Goal: Task Accomplishment & Management: Manage account settings

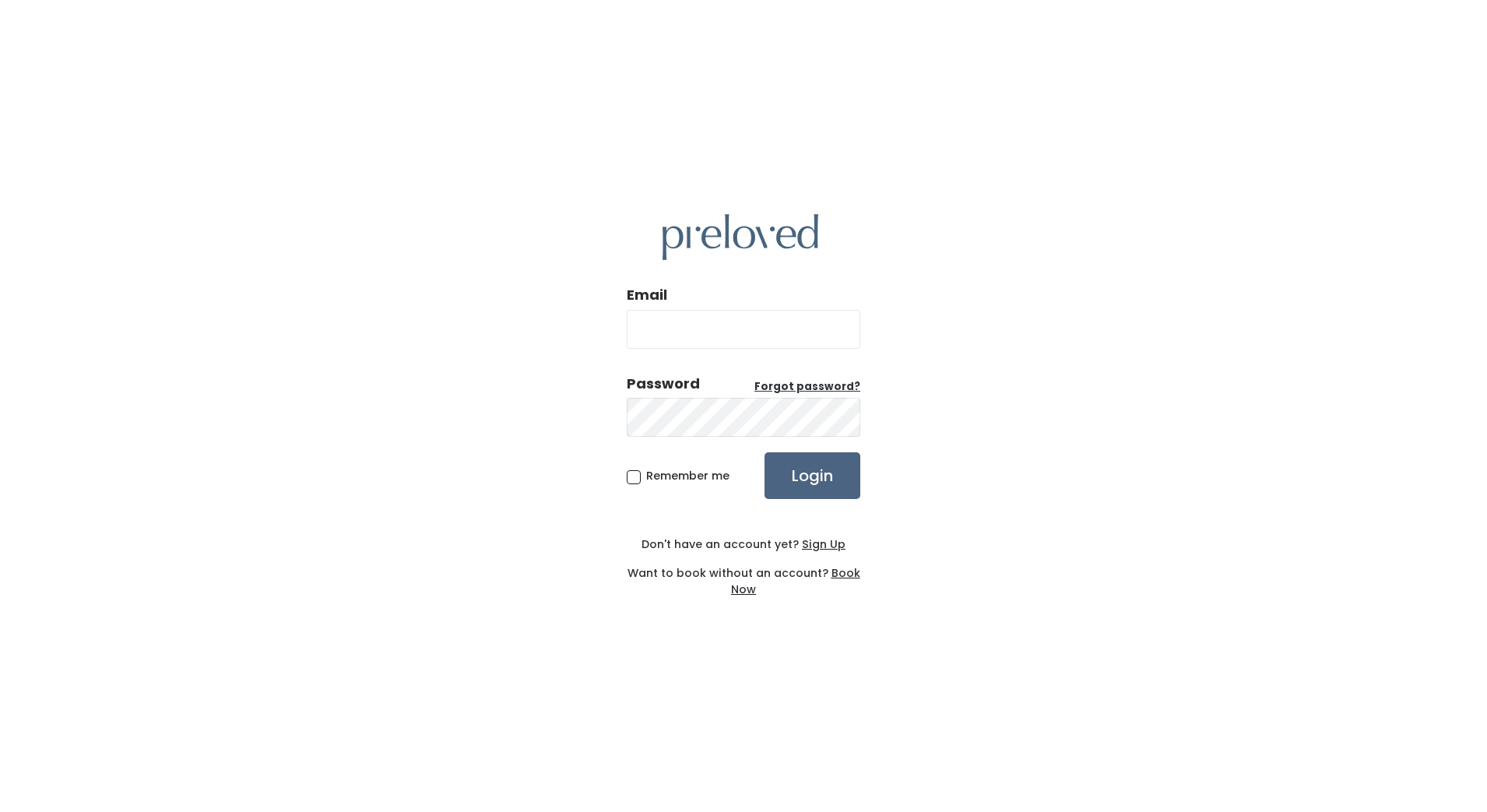
type input "edwardsville.owner@preloved.love"
click at [796, 487] on input "Login" at bounding box center [812, 475] width 96 height 47
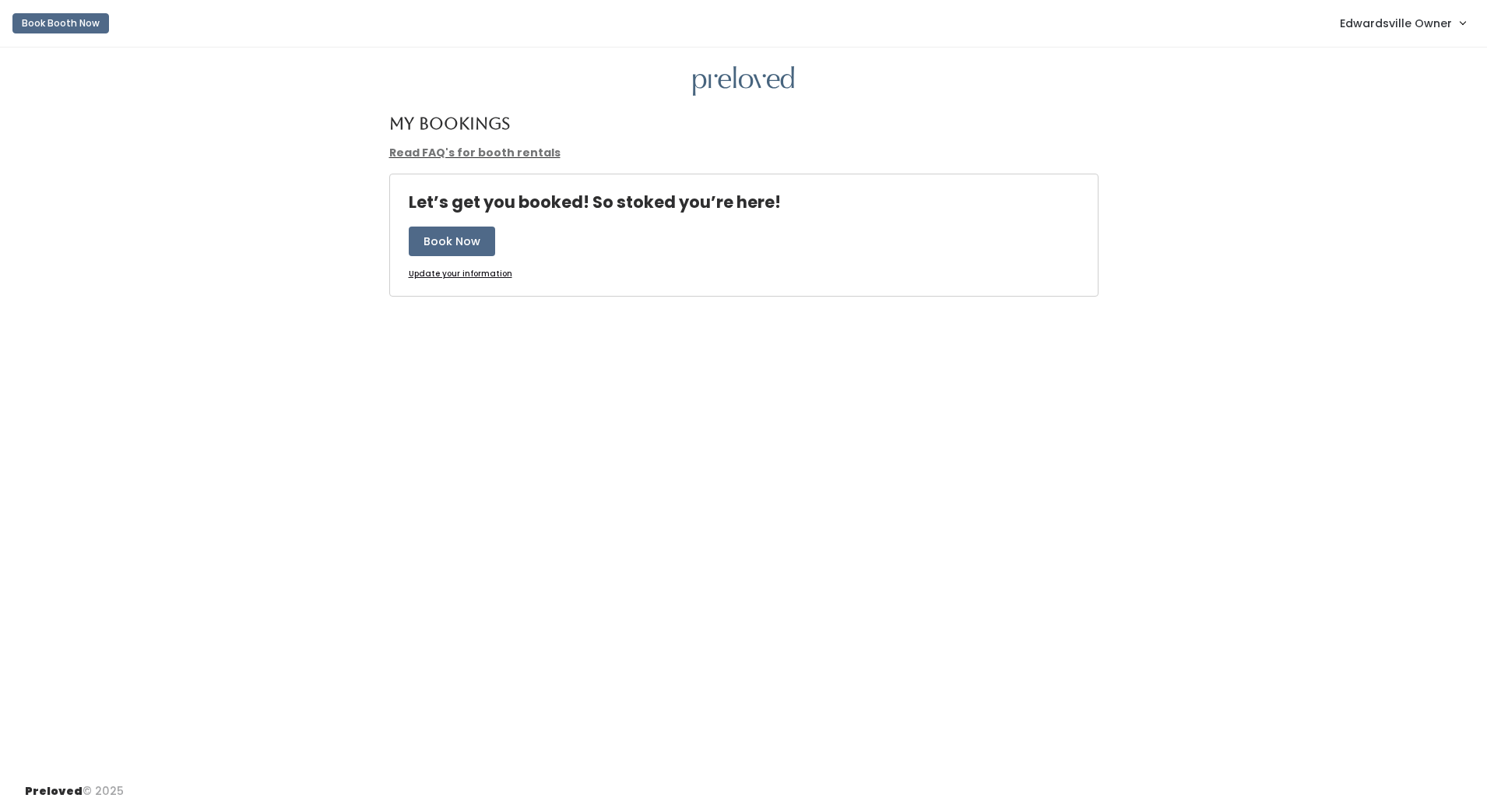
click at [1395, 30] on span "Edwardsville Owner" at bounding box center [1396, 23] width 112 height 17
click at [1410, 59] on link "Admin Home" at bounding box center [1410, 62] width 139 height 28
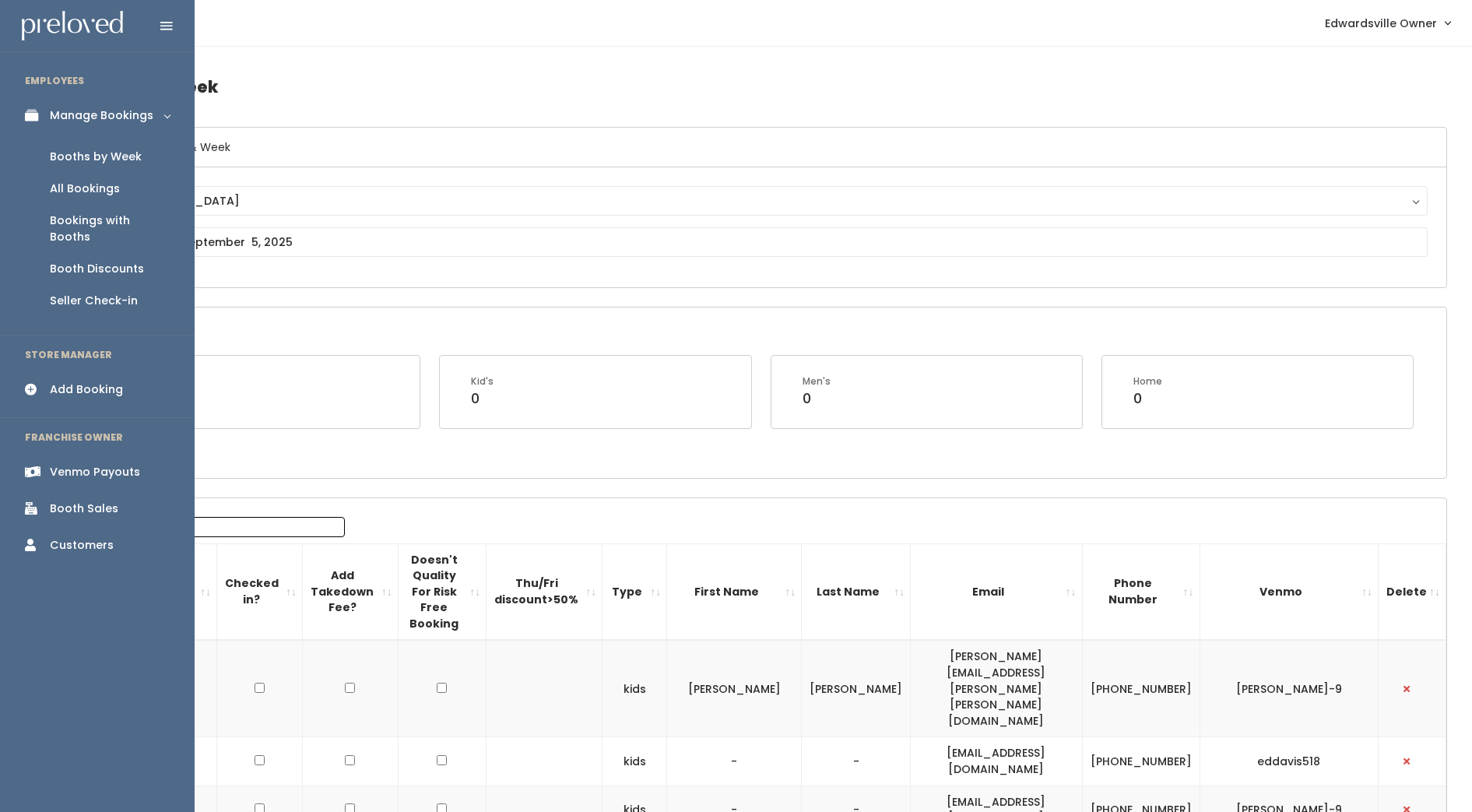
click at [132, 157] on div "Booths by Week" at bounding box center [96, 156] width 92 height 16
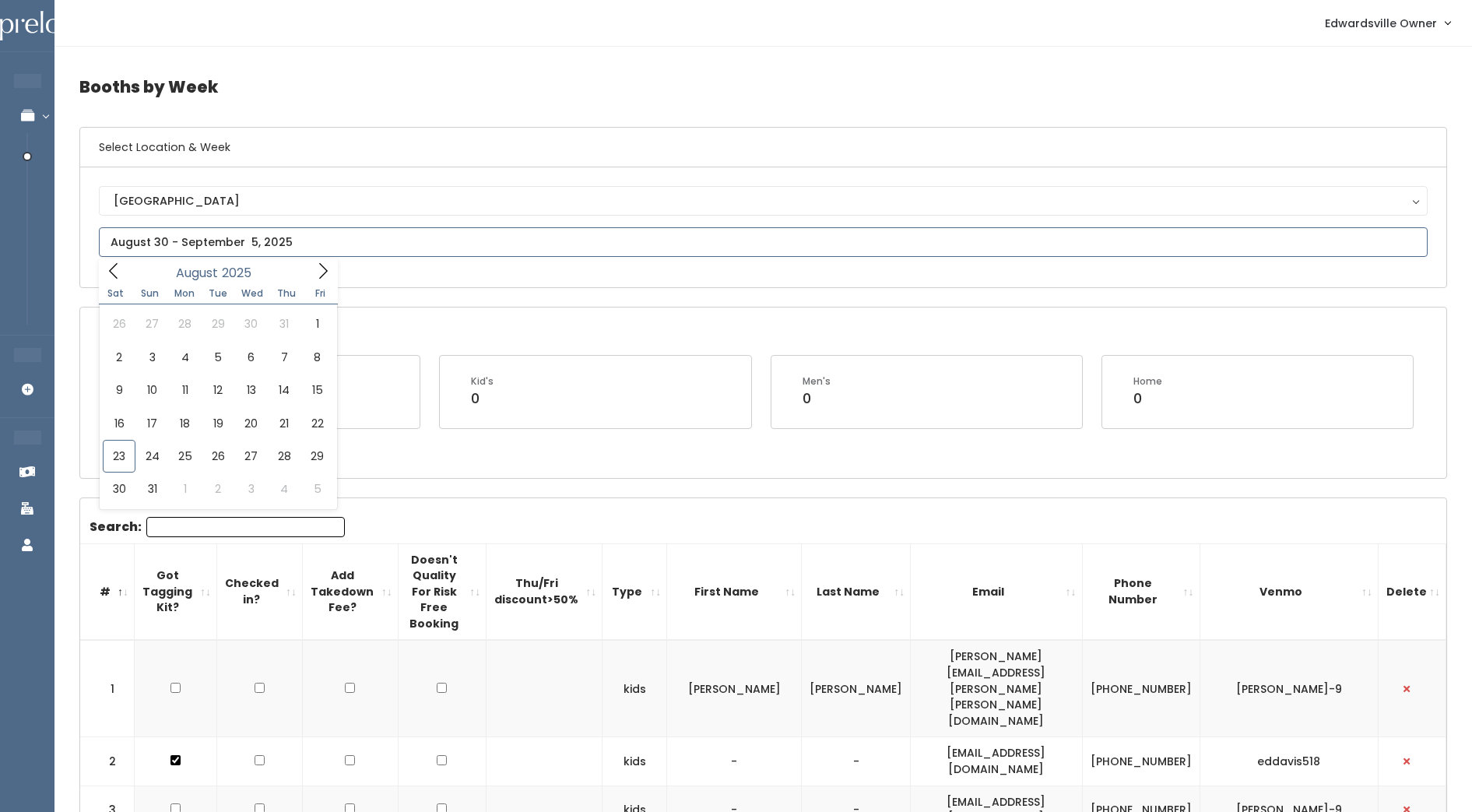
click at [163, 250] on input "text" at bounding box center [763, 242] width 1329 height 30
type input "[DATE] to [DATE]"
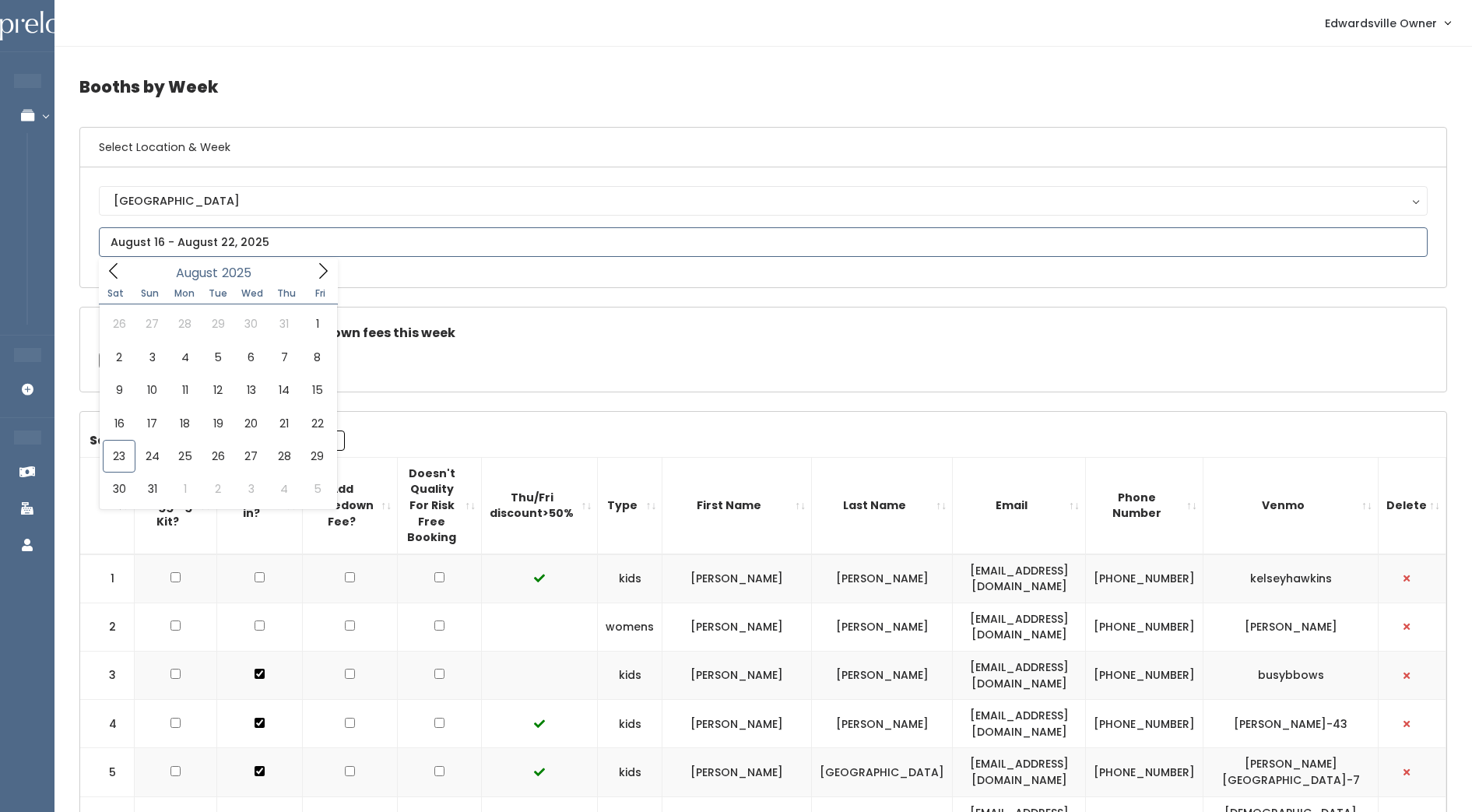
click at [164, 249] on input "text" at bounding box center [763, 242] width 1329 height 30
type input "August 23 to August 29"
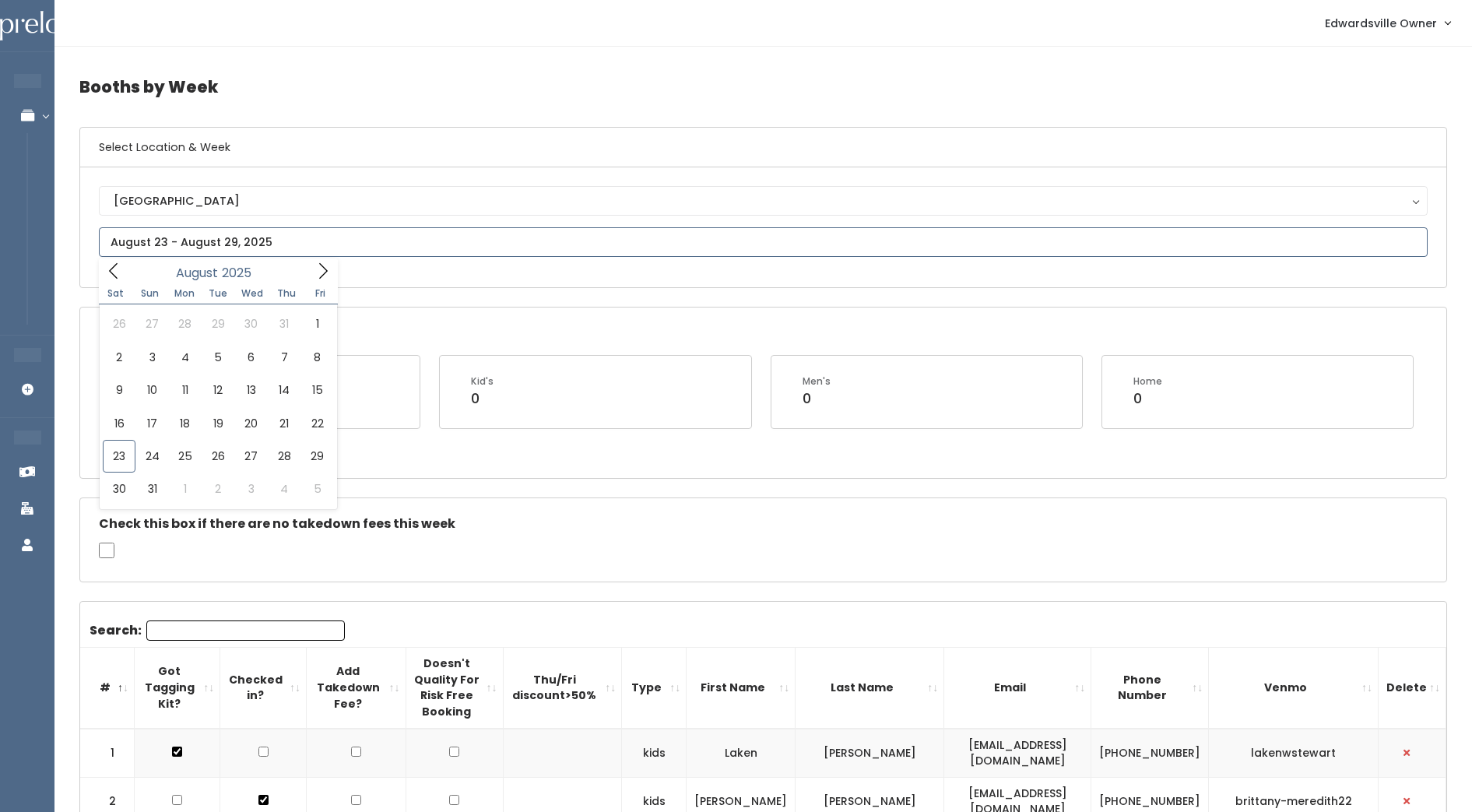
click at [403, 240] on input "text" at bounding box center [763, 242] width 1329 height 30
type input "August 30 to September 5"
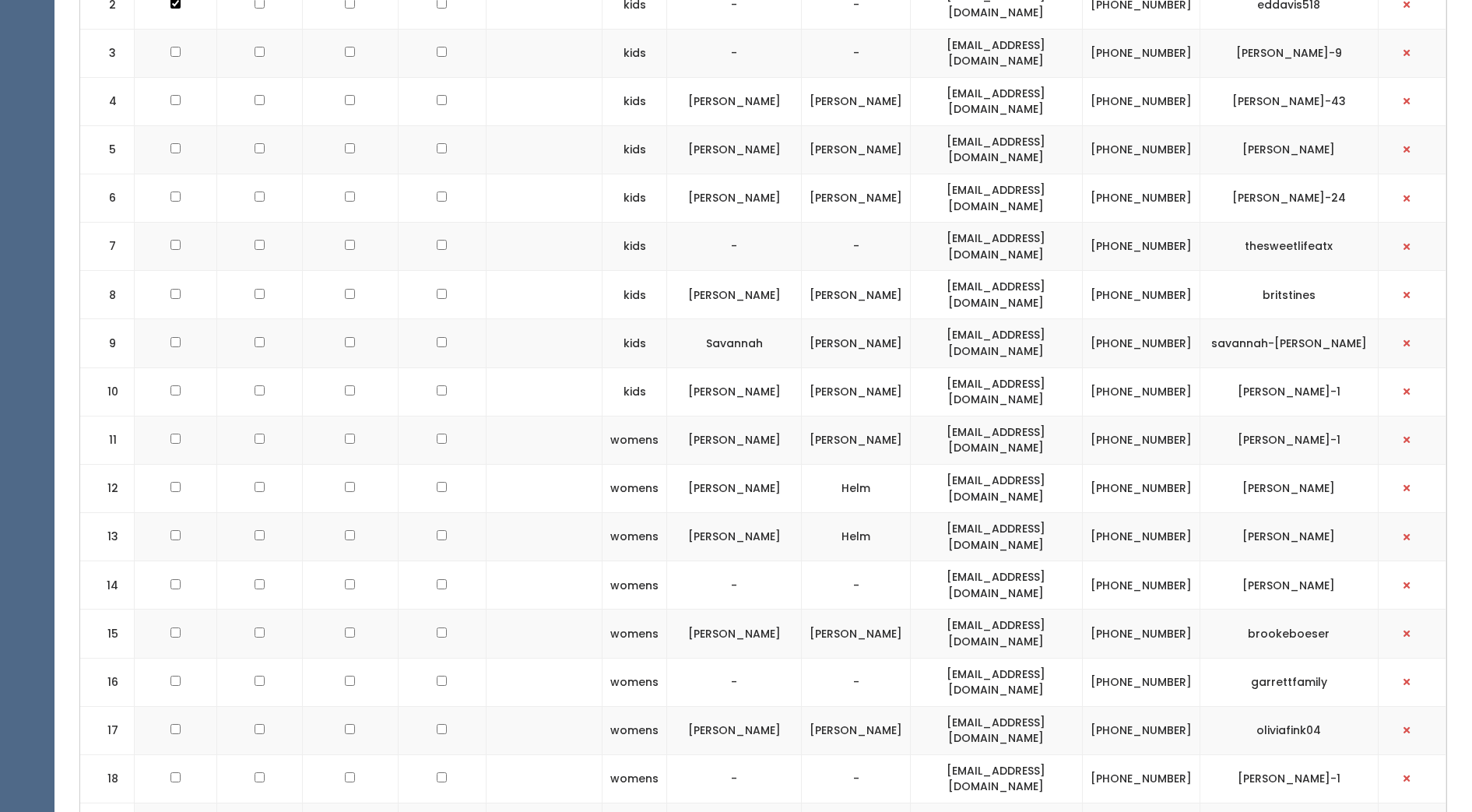
scroll to position [670, 0]
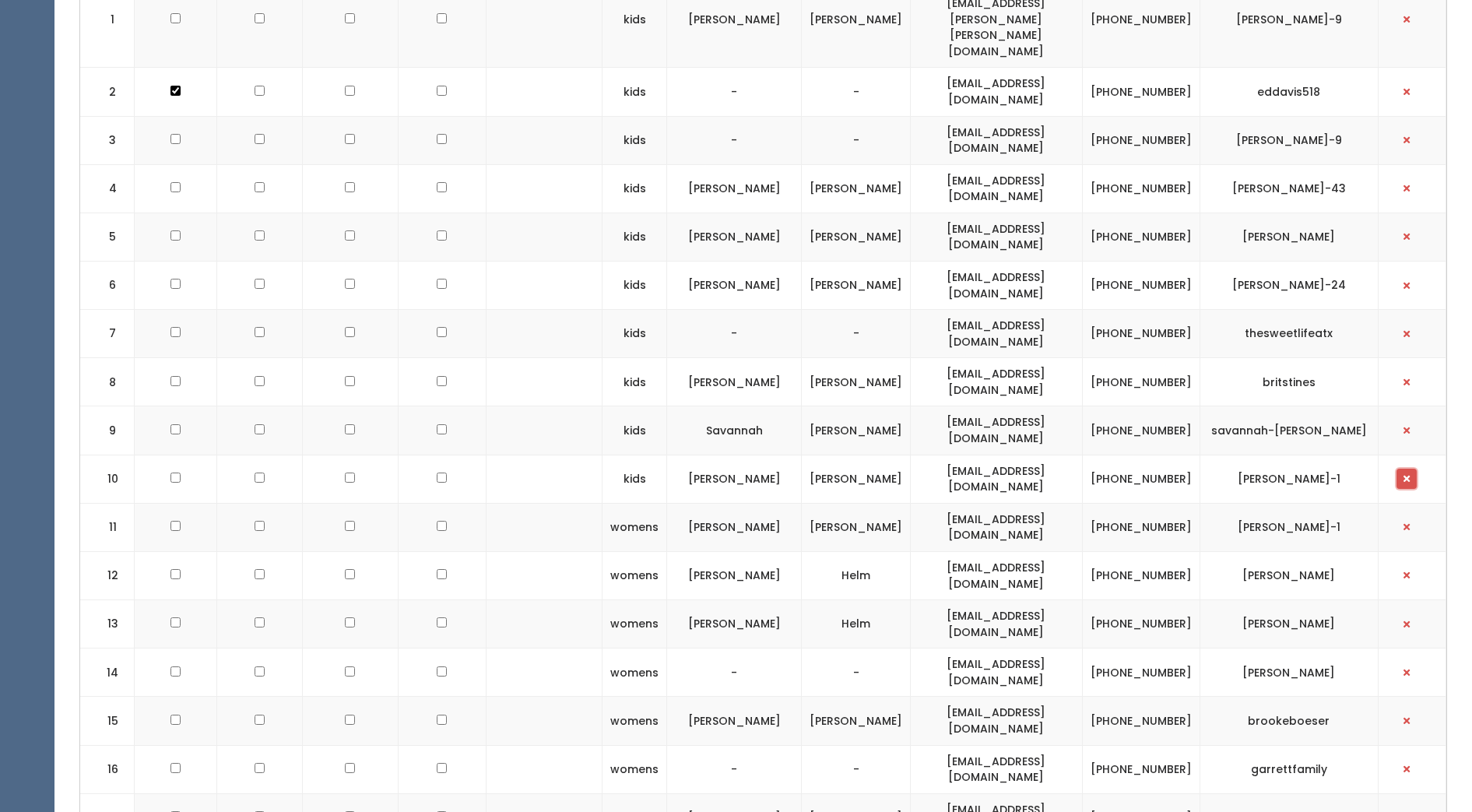
click at [1409, 474] on span "button" at bounding box center [1407, 478] width 7 height 9
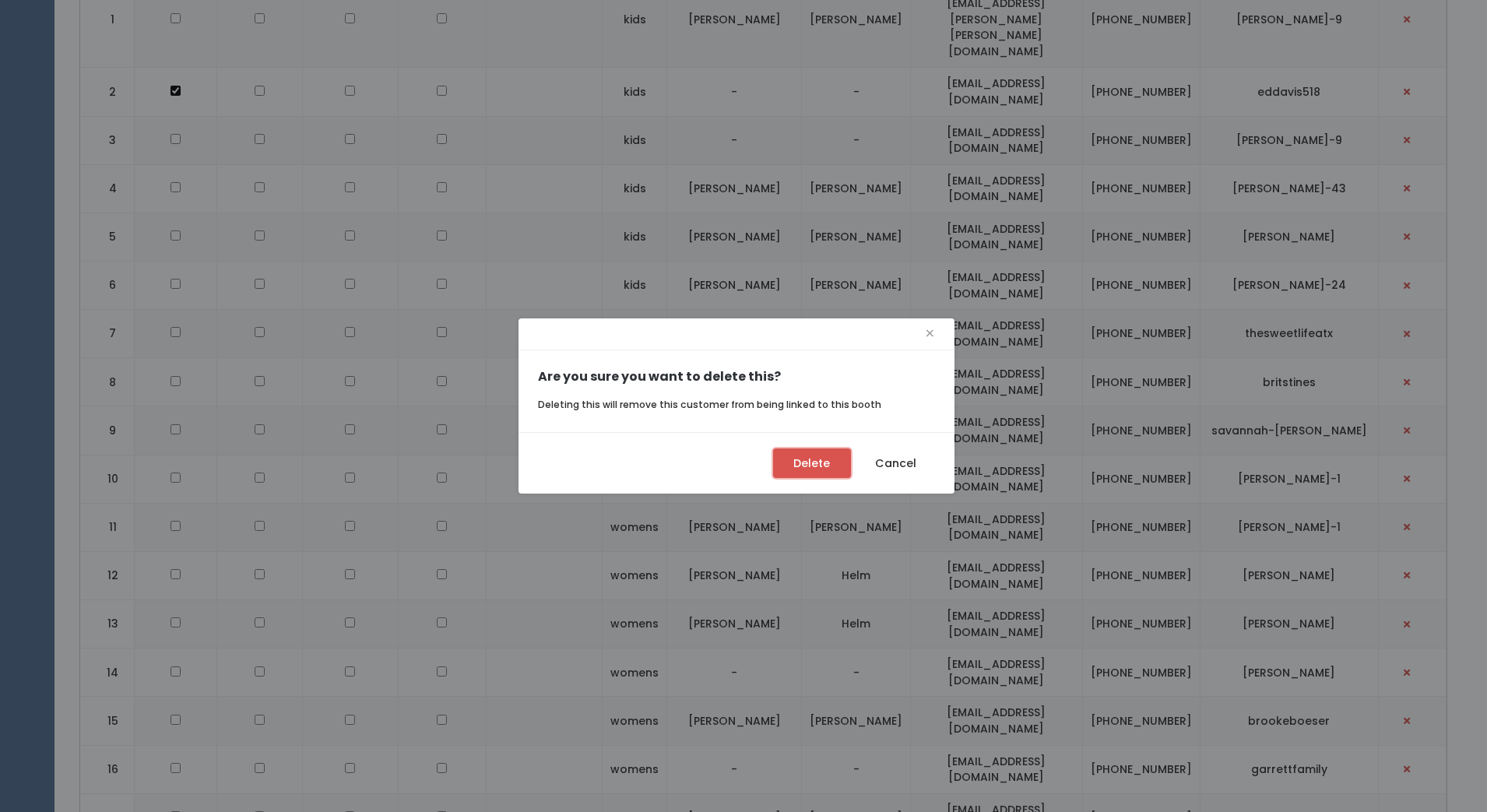
click at [813, 460] on button "Delete" at bounding box center [811, 463] width 77 height 30
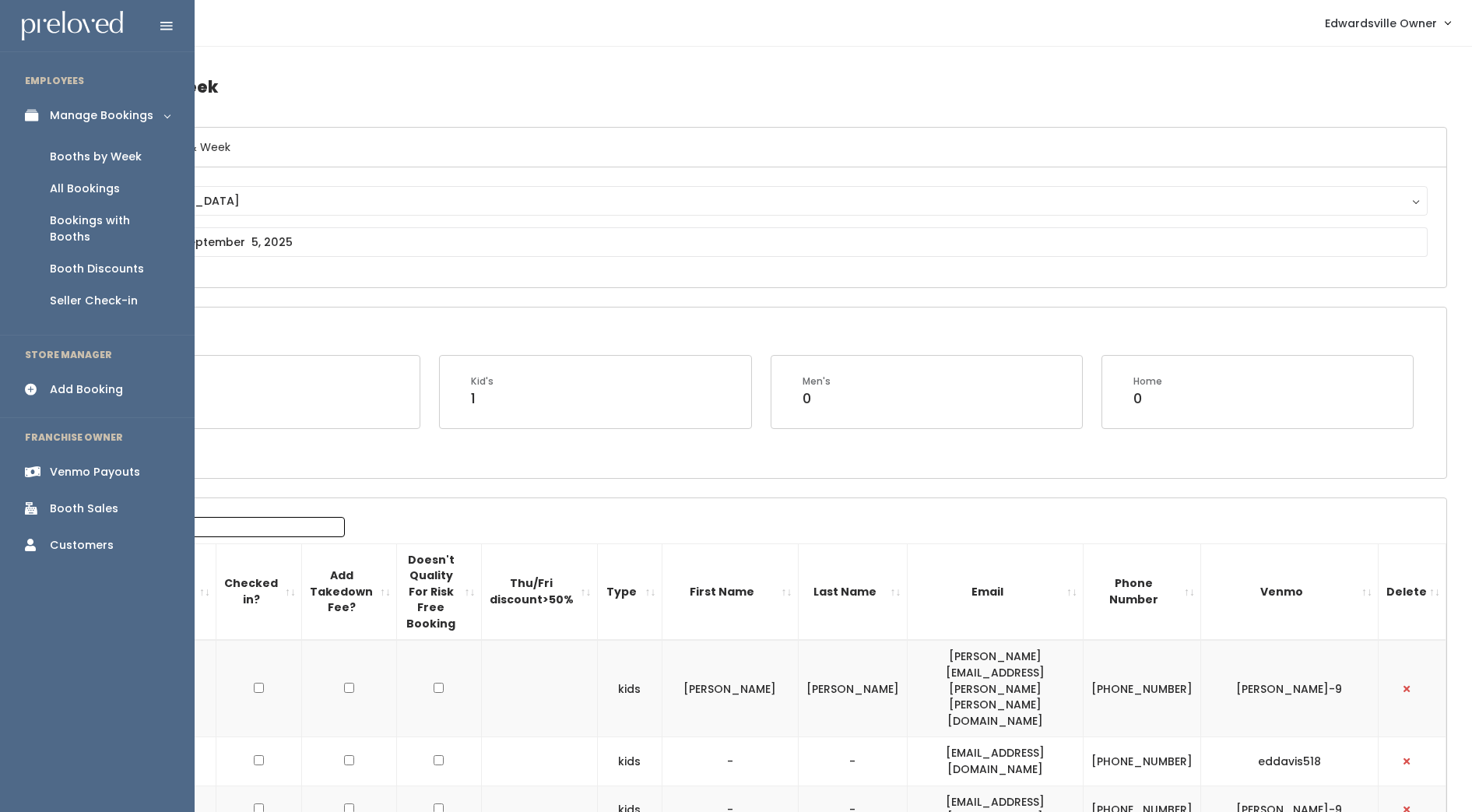
click at [89, 381] on div "Add Booking" at bounding box center [86, 390] width 73 height 16
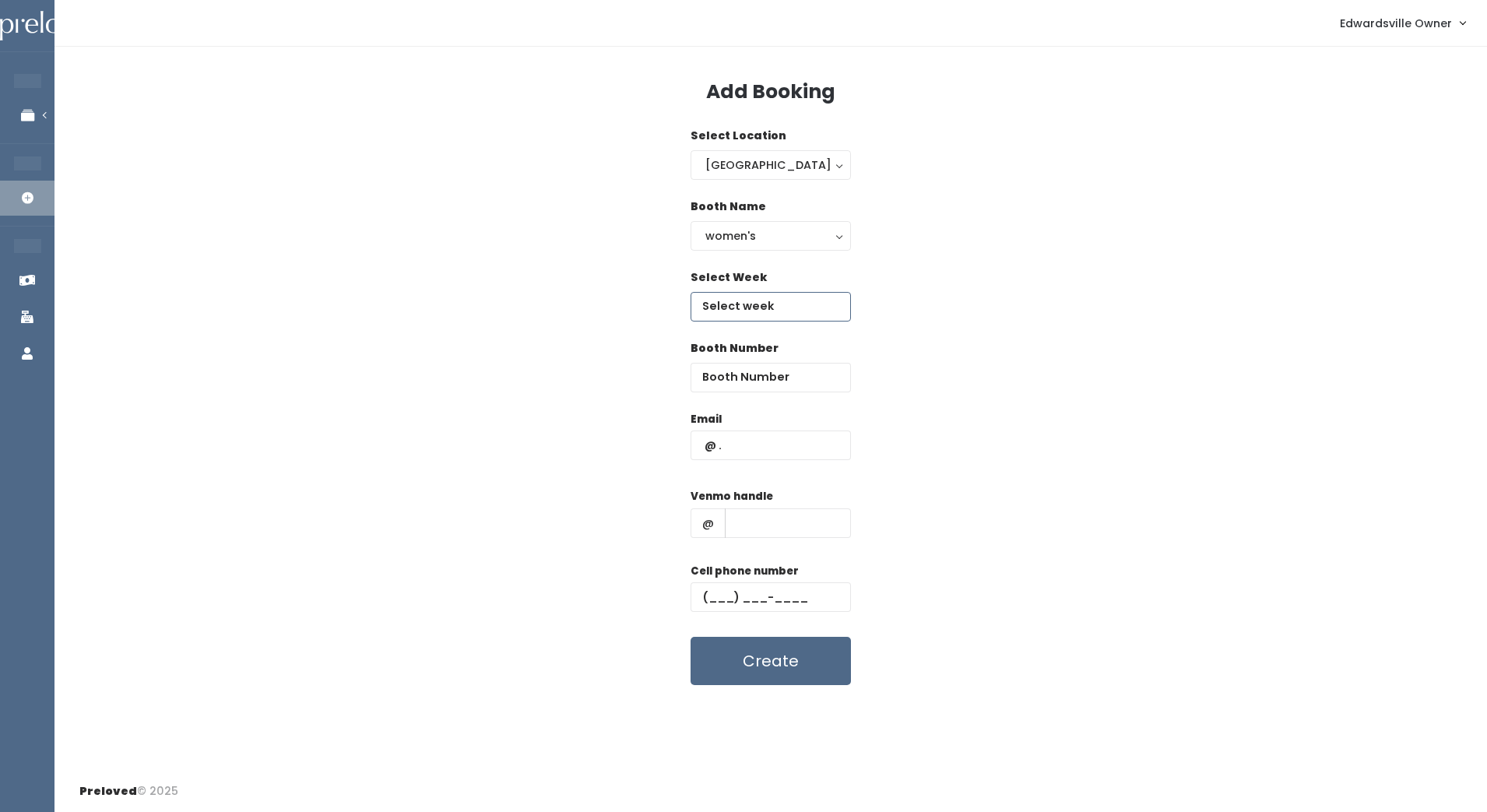
click at [751, 306] on input "text" at bounding box center [770, 306] width 161 height 30
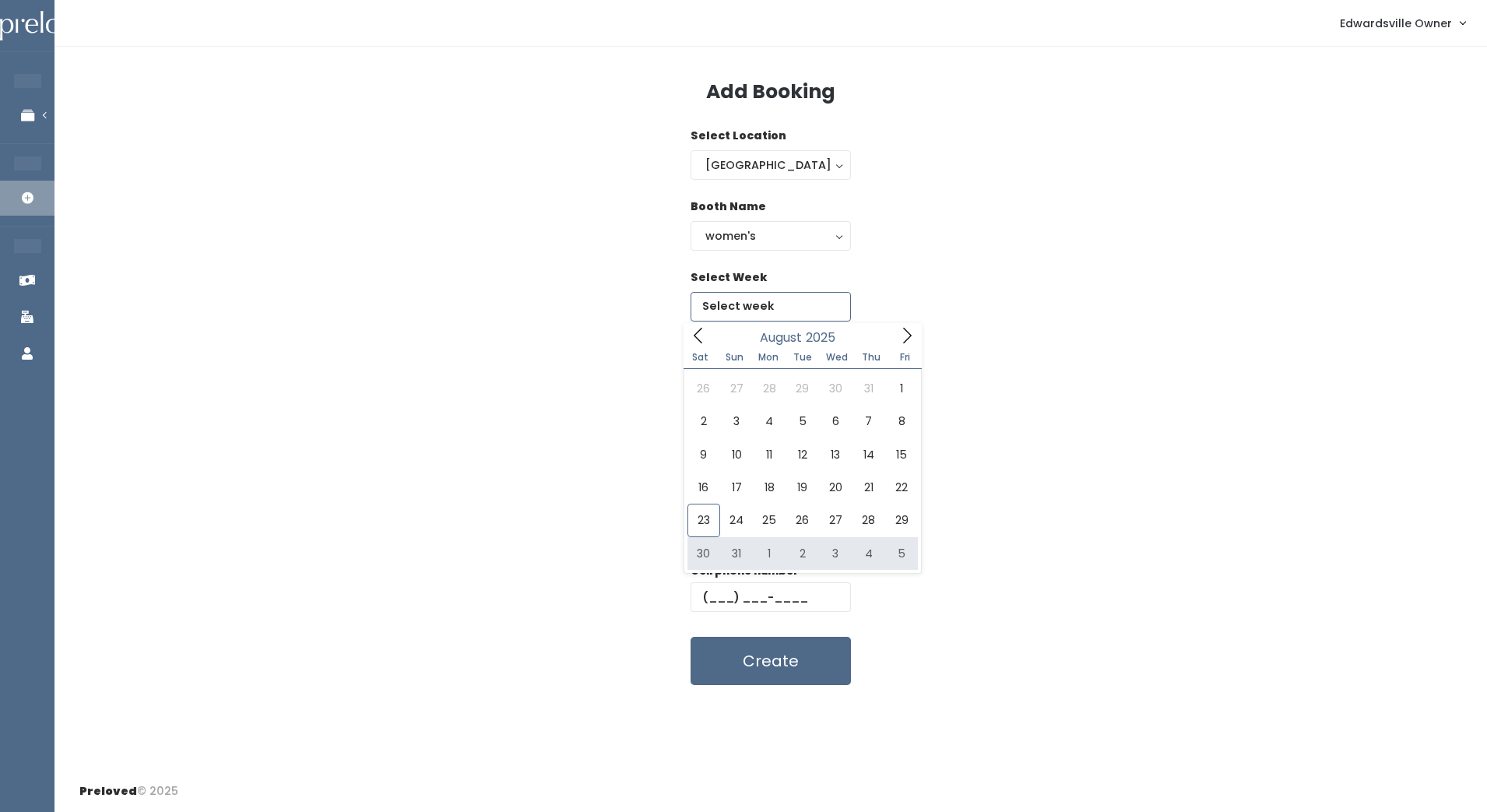
type input "August 30 to September 5"
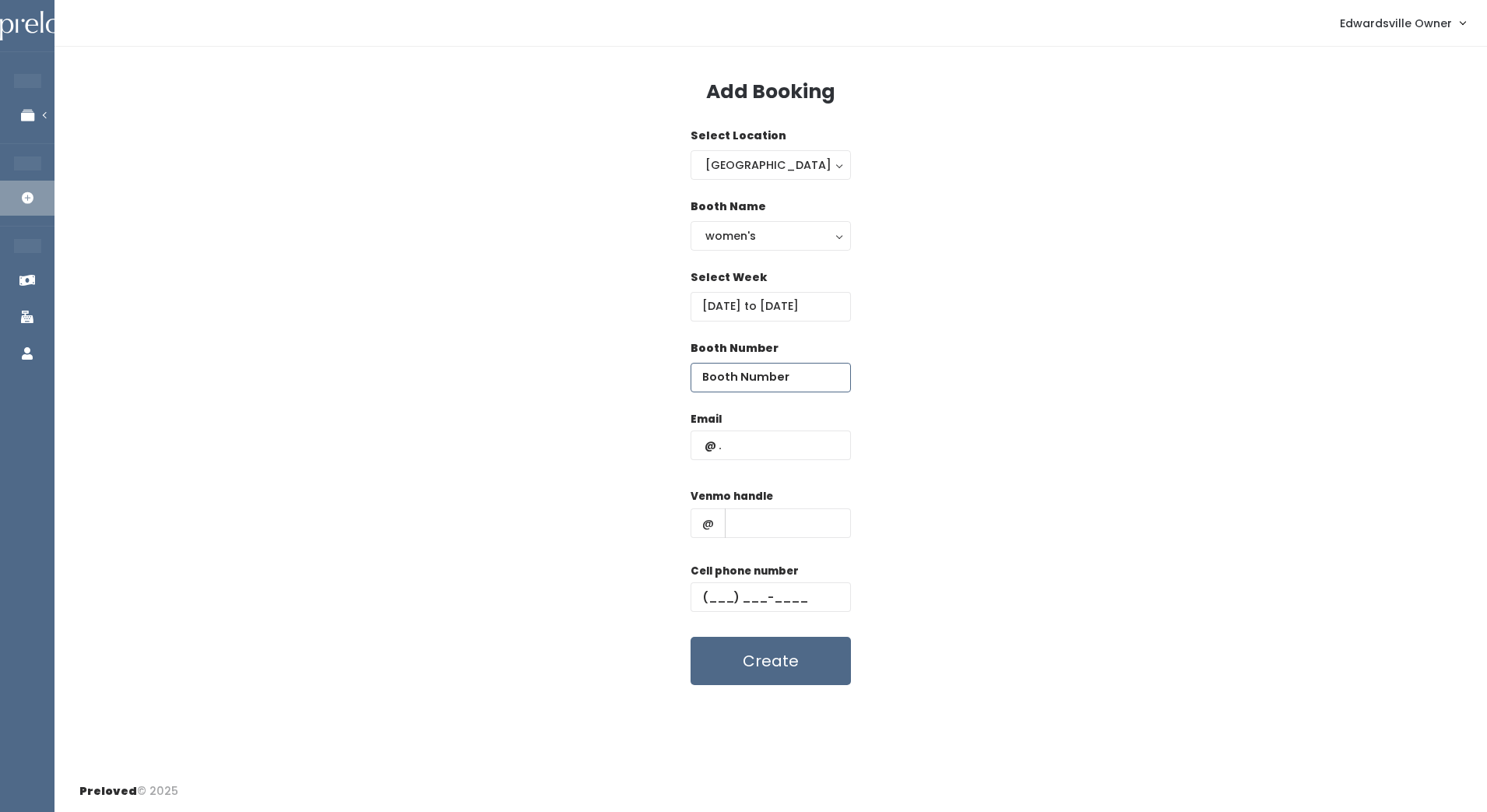
click at [732, 381] on input "number" at bounding box center [770, 377] width 161 height 30
type input "10"
click at [734, 444] on input "text" at bounding box center [770, 446] width 161 height 30
paste input "tlyoun@gmail.com"
type input "tlyoun@gmail.com"
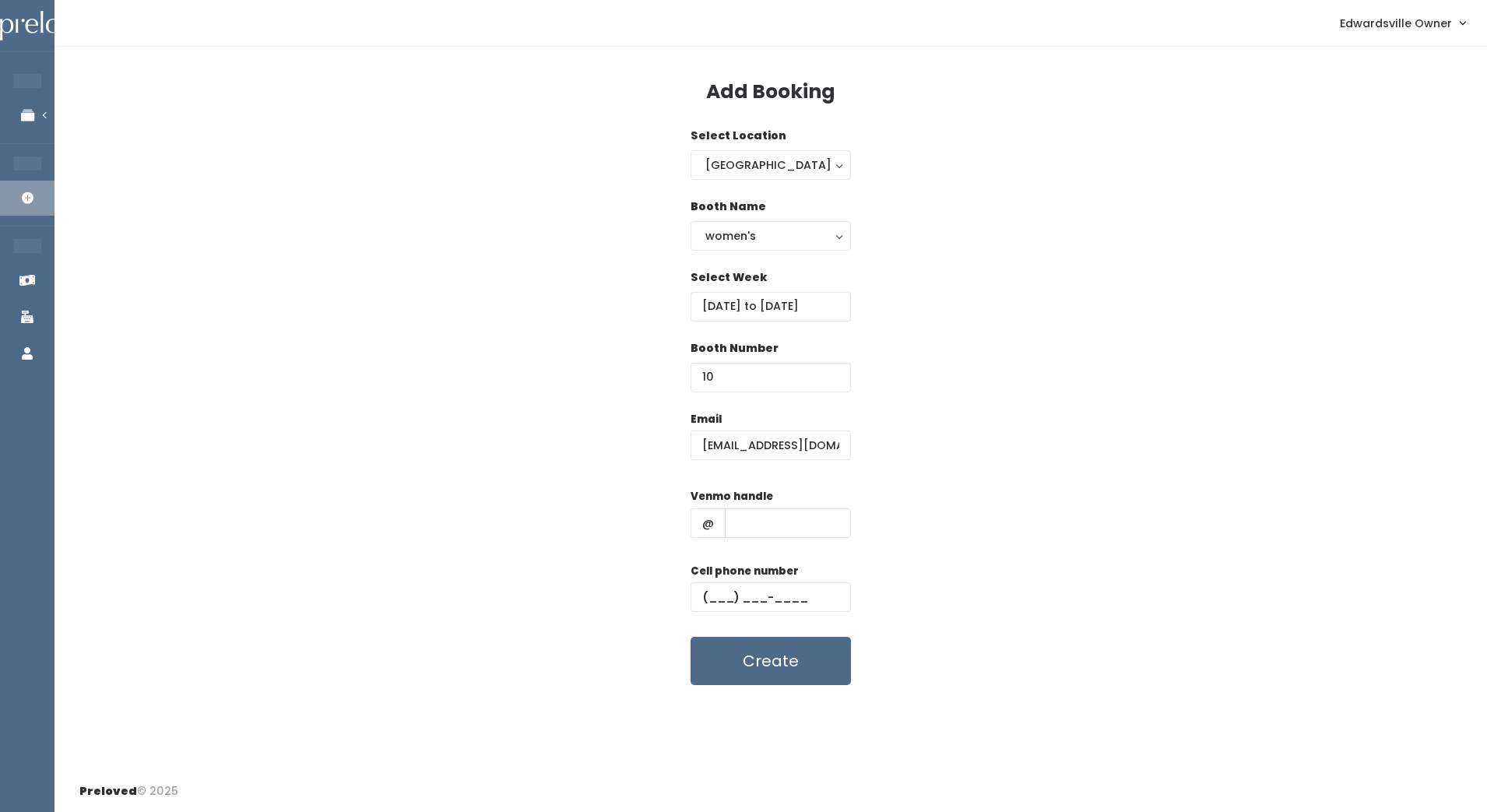
click at [869, 516] on div "Email tlyoun@gmail.com Venmo handle @ Cell phone number Create" at bounding box center [770, 548] width 1382 height 275
click at [779, 516] on input "text" at bounding box center [788, 523] width 126 height 30
type input "tracy-young"
click at [759, 672] on button "Create" at bounding box center [770, 660] width 161 height 49
type input "(618) 123-4567"
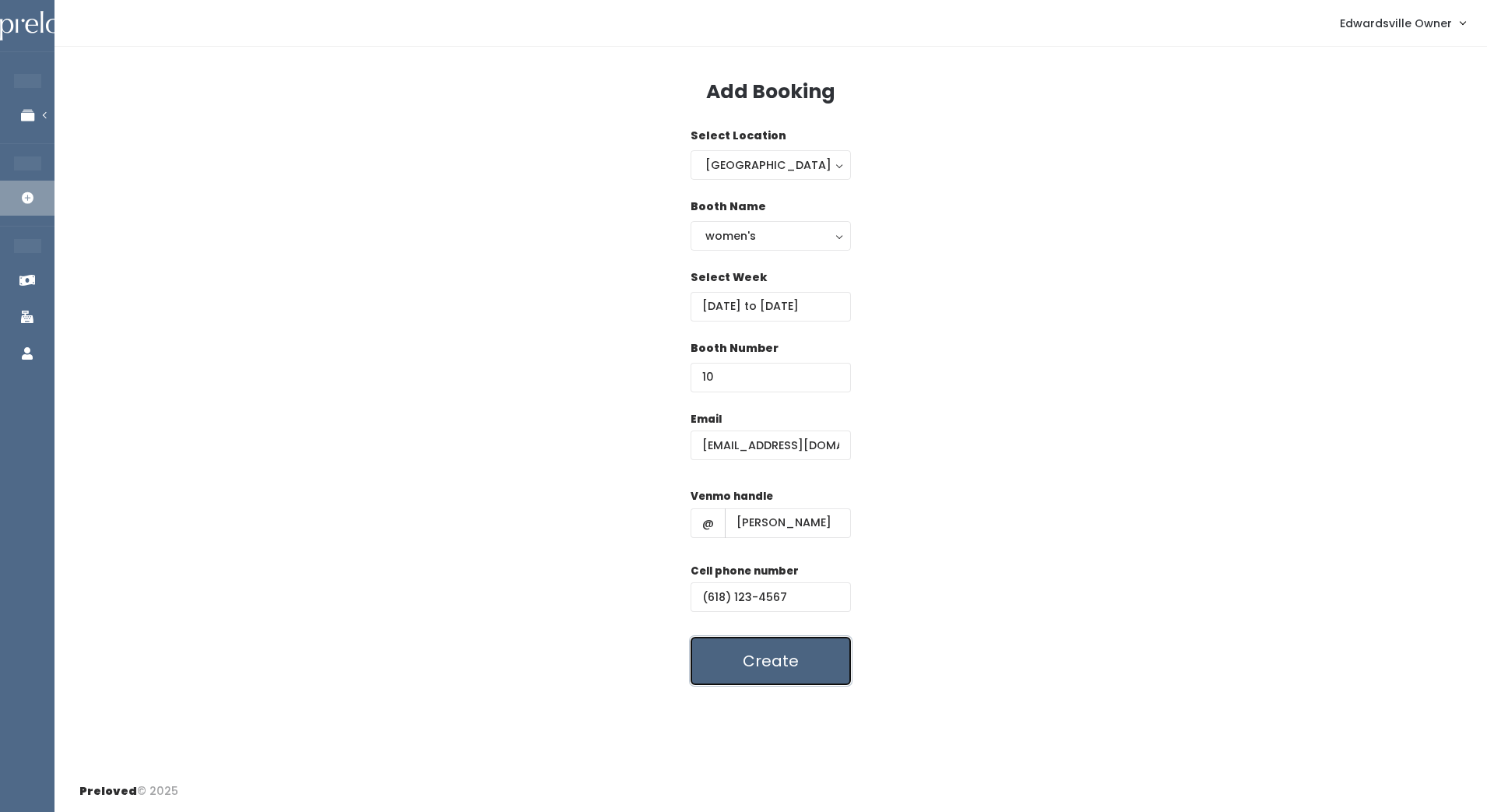
click at [759, 672] on button "Create" at bounding box center [770, 660] width 161 height 49
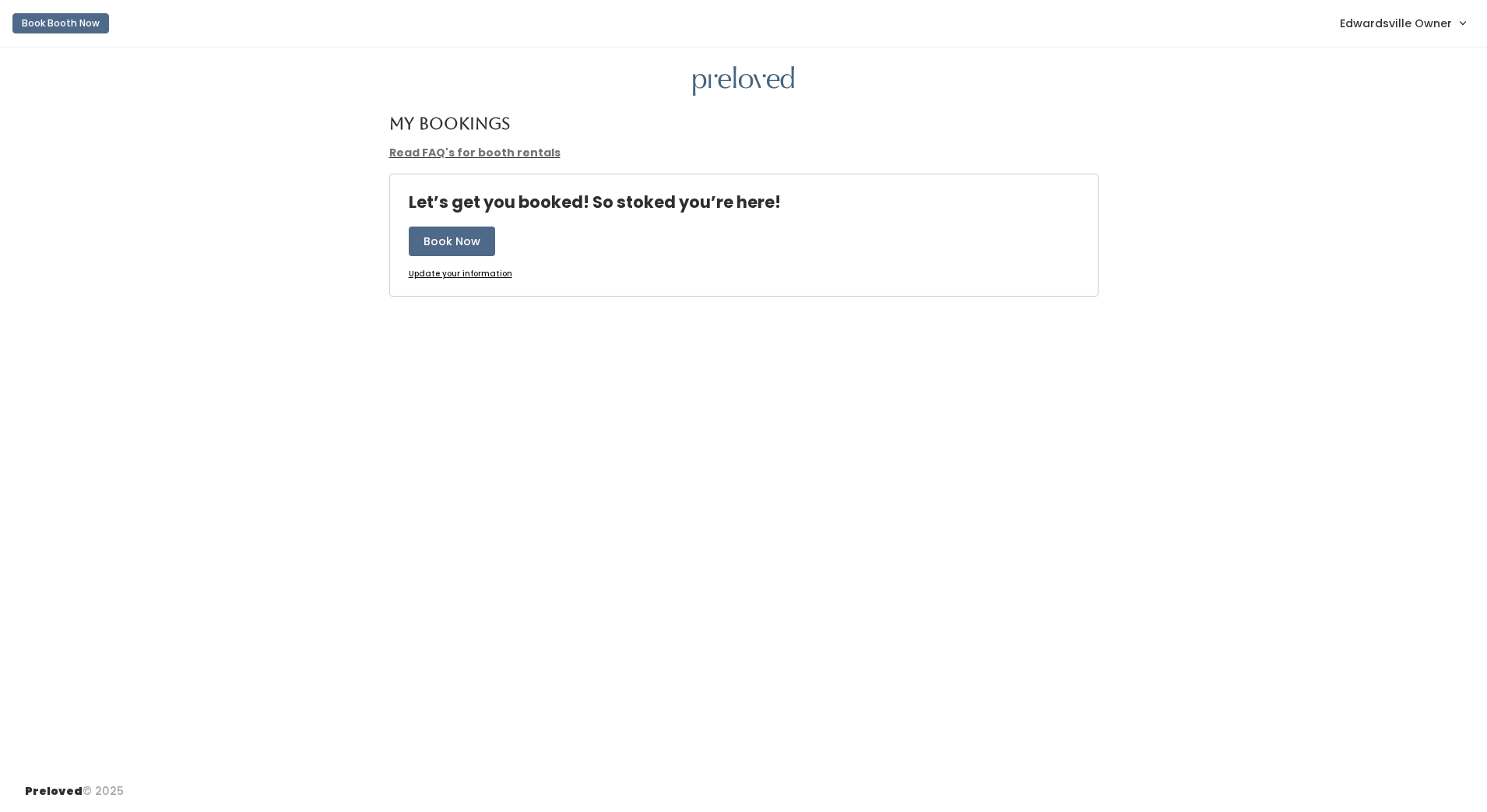
click at [1424, 30] on span "Edwardsville Owner" at bounding box center [1396, 23] width 112 height 17
click at [1412, 62] on link "Admin Home" at bounding box center [1410, 62] width 139 height 28
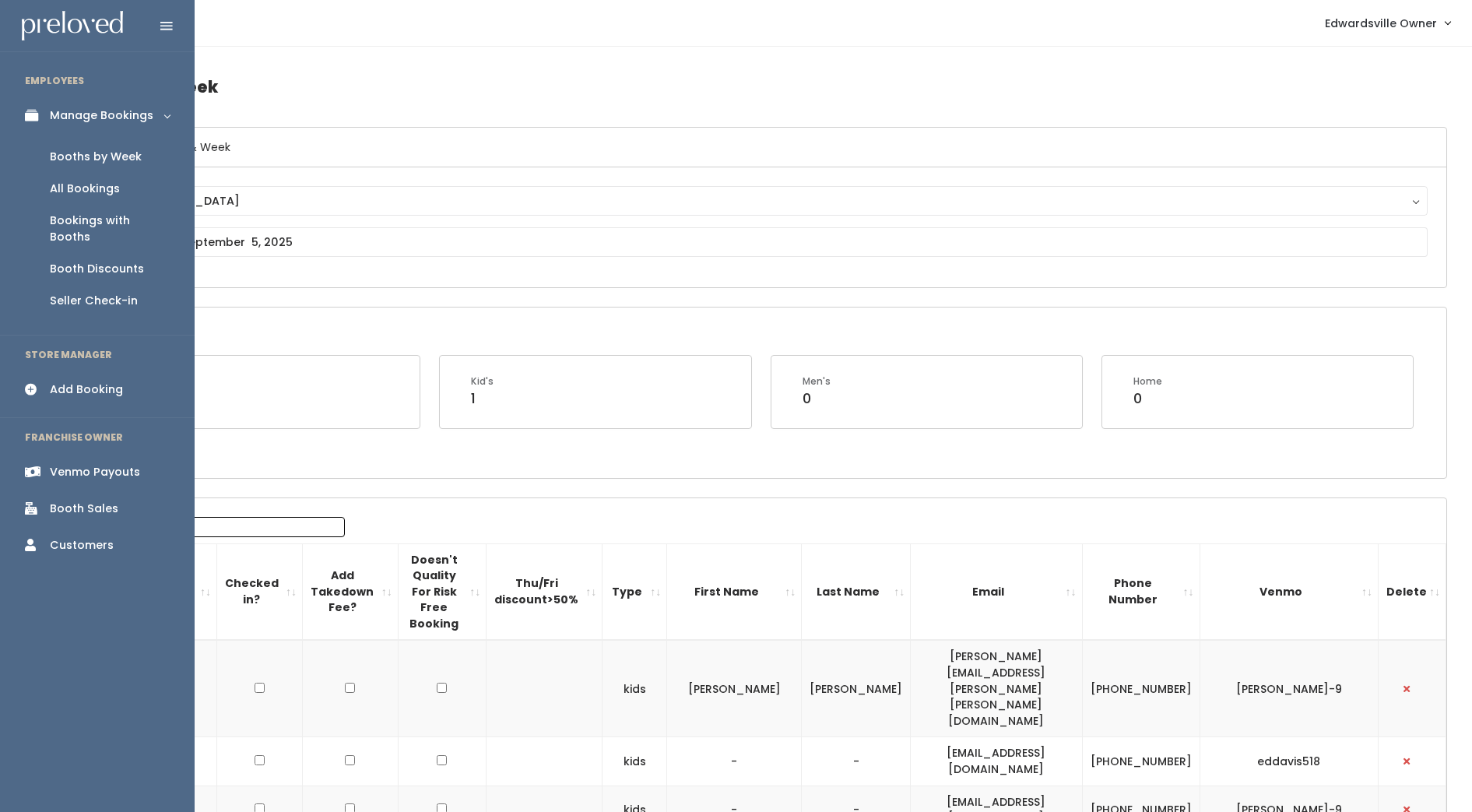
click at [110, 185] on div "All Bookings" at bounding box center [84, 189] width 70 height 16
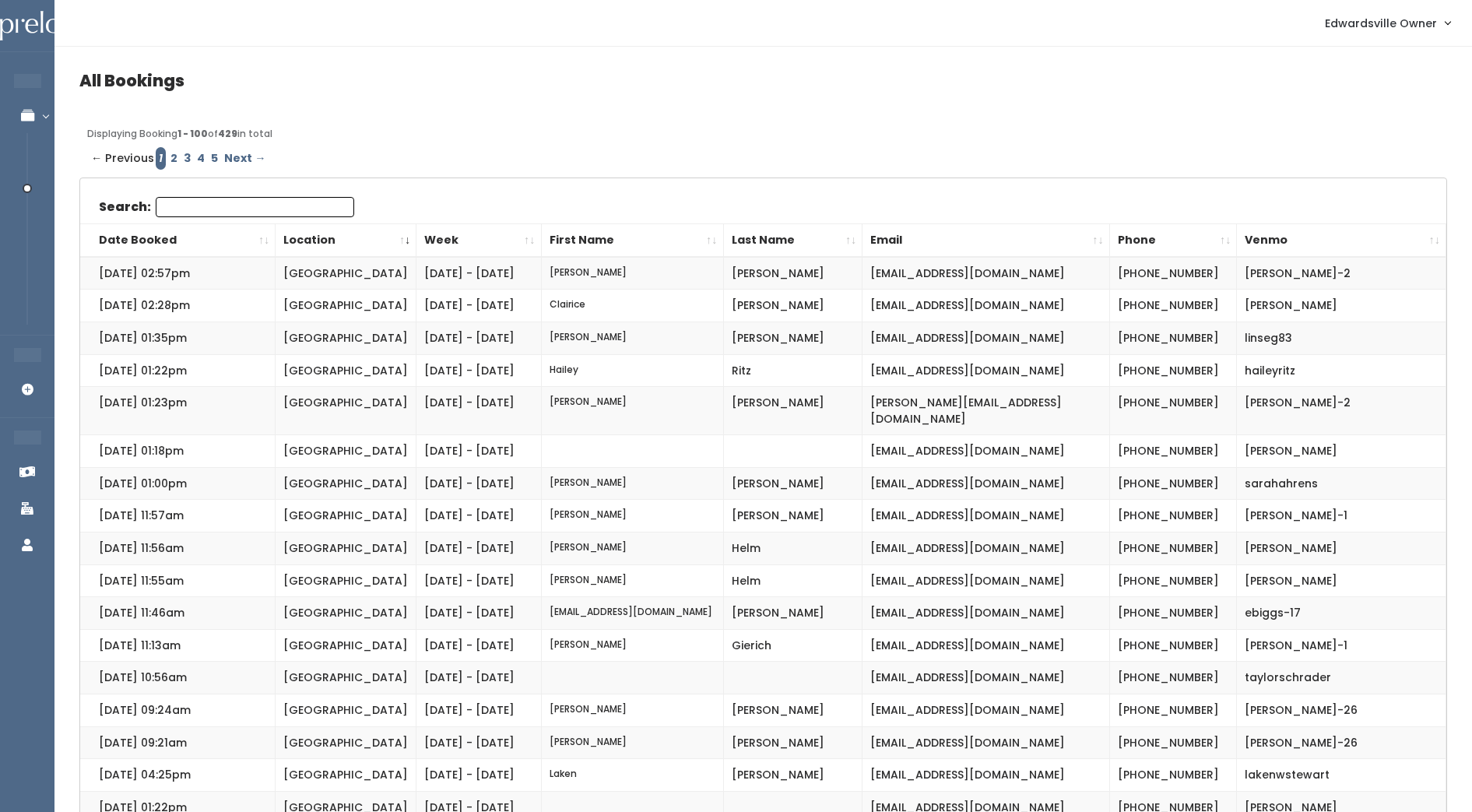
click at [190, 204] on input "Search:" at bounding box center [255, 207] width 199 height 21
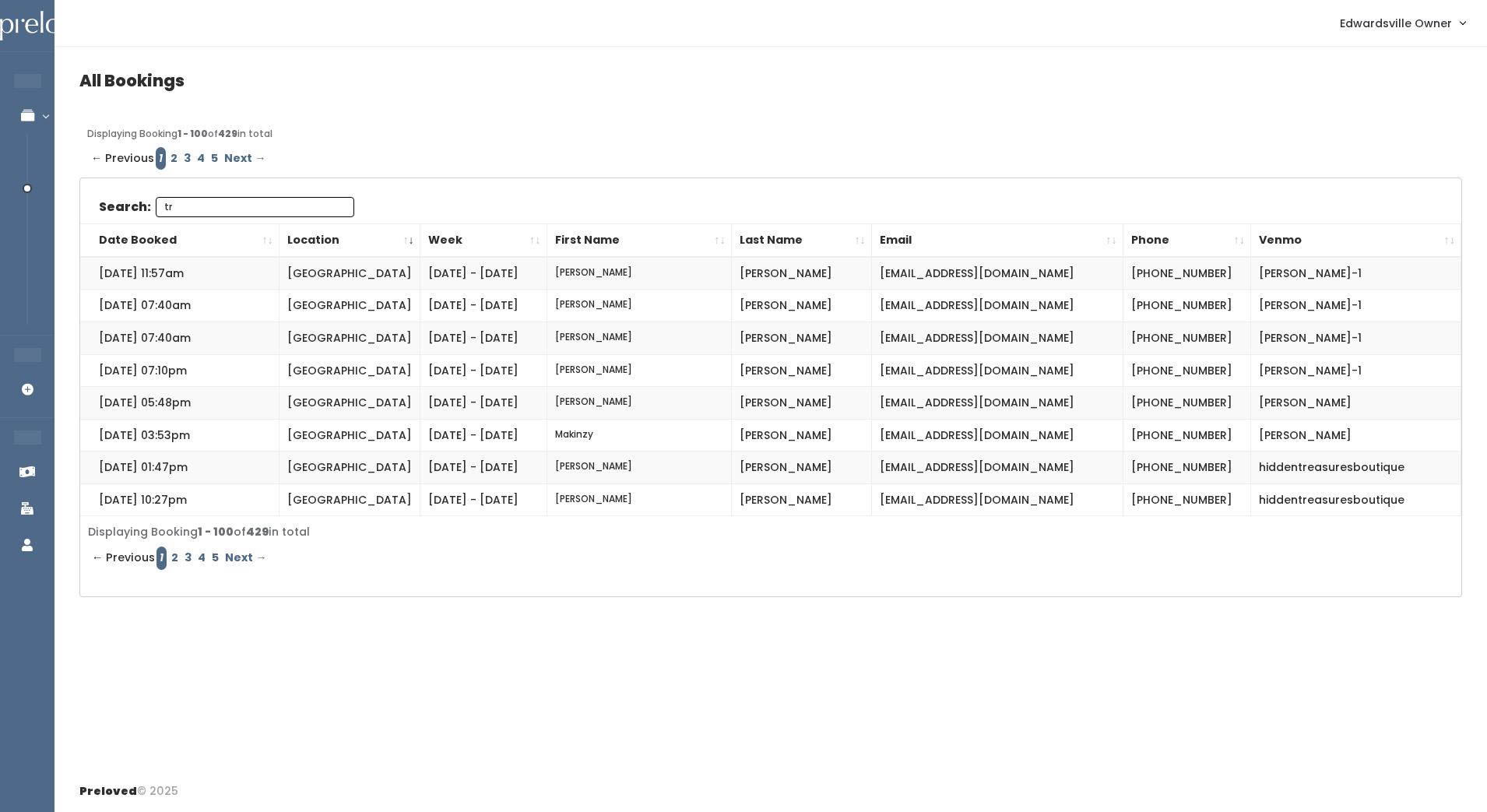
type input "t"
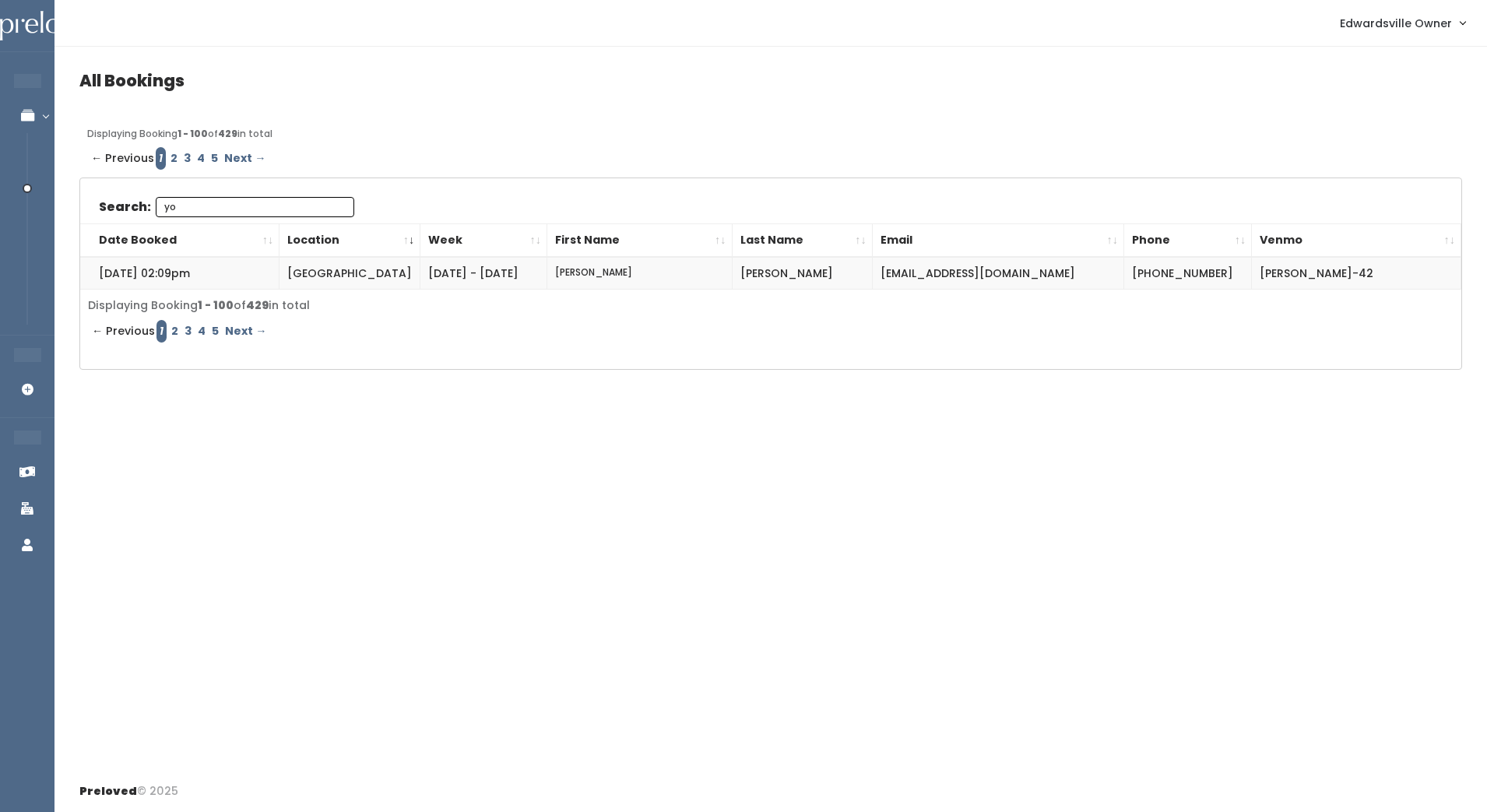
type input "y"
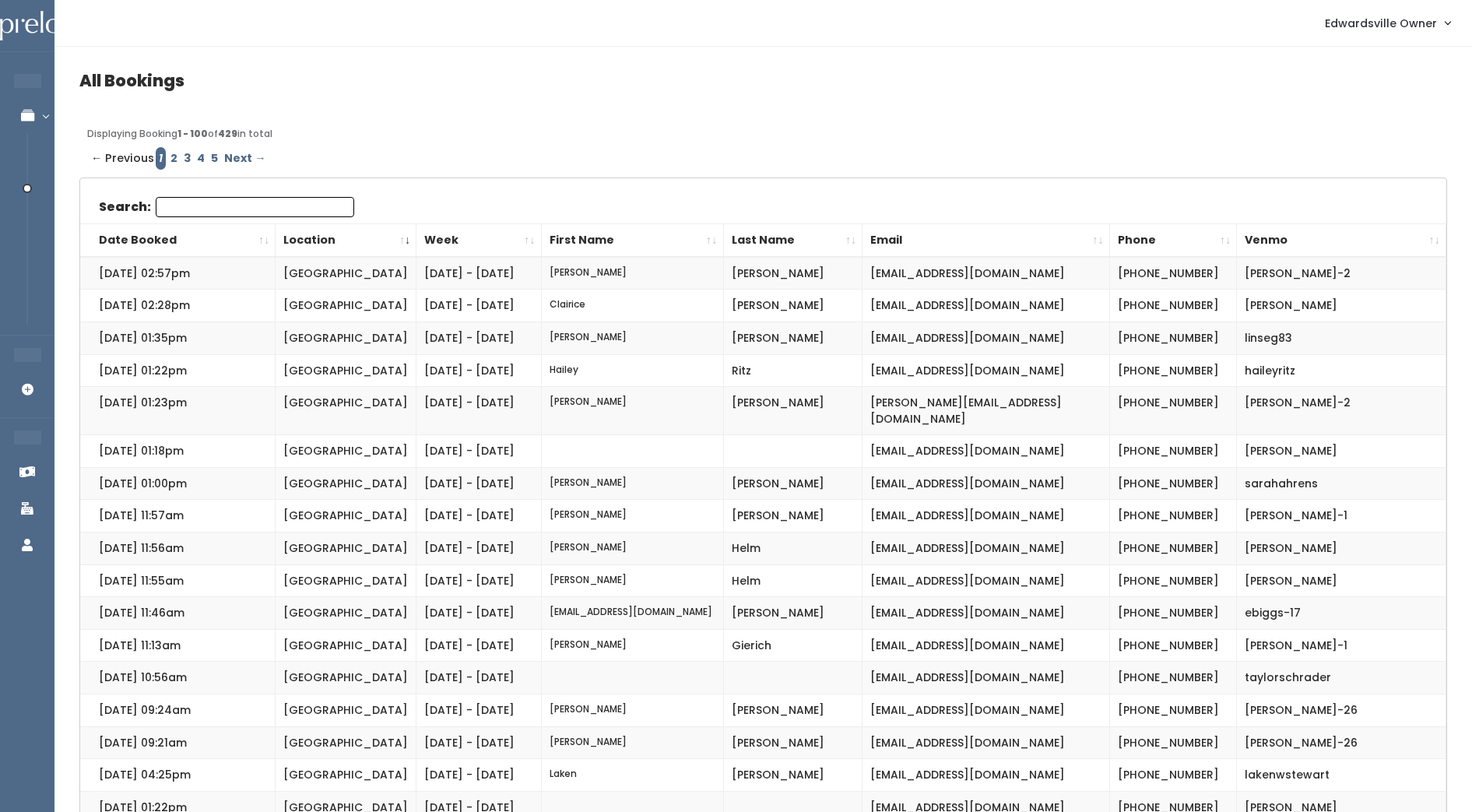
click at [795, 234] on th "Last Name" at bounding box center [792, 240] width 139 height 34
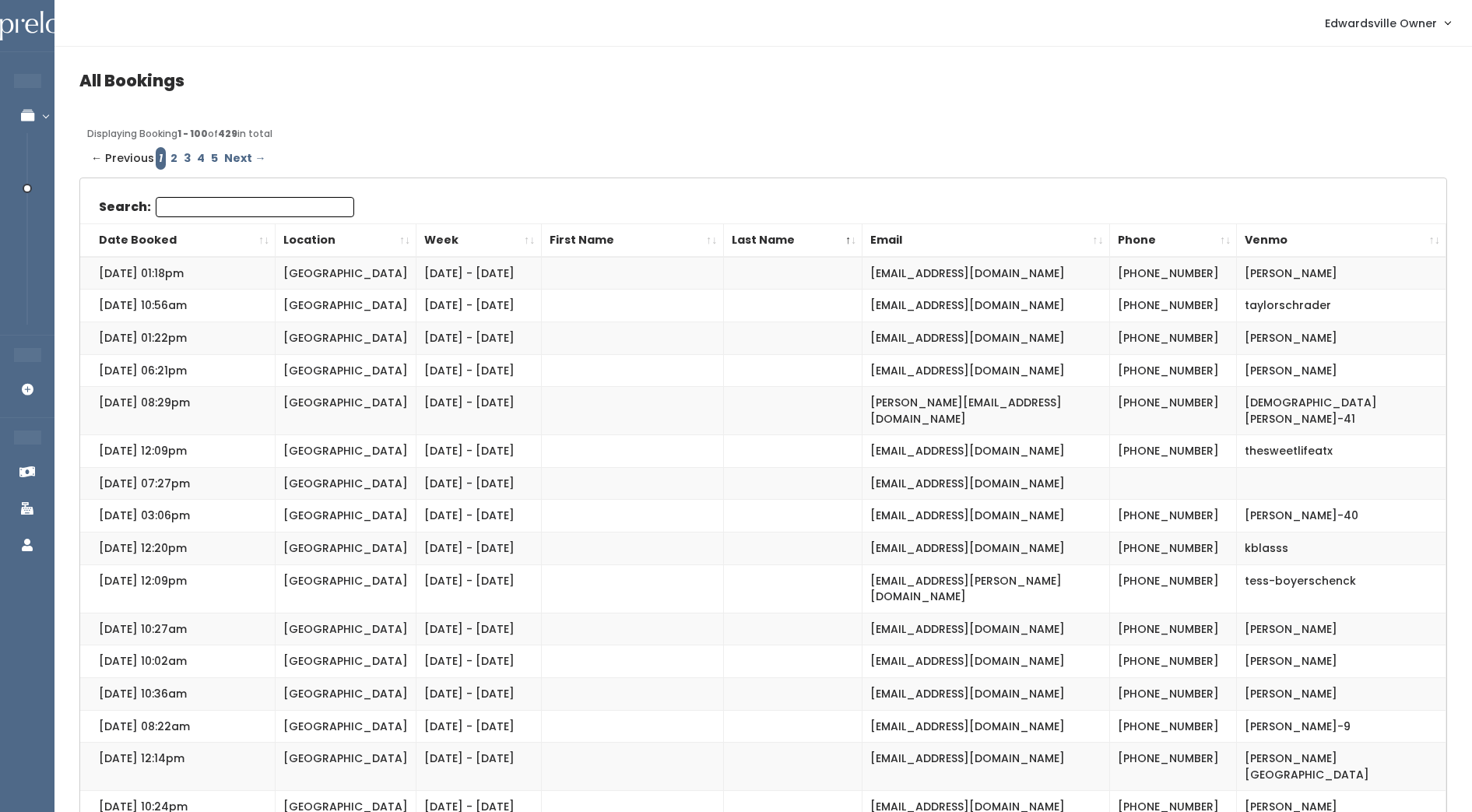
click at [826, 248] on th "Last Name" at bounding box center [792, 240] width 139 height 34
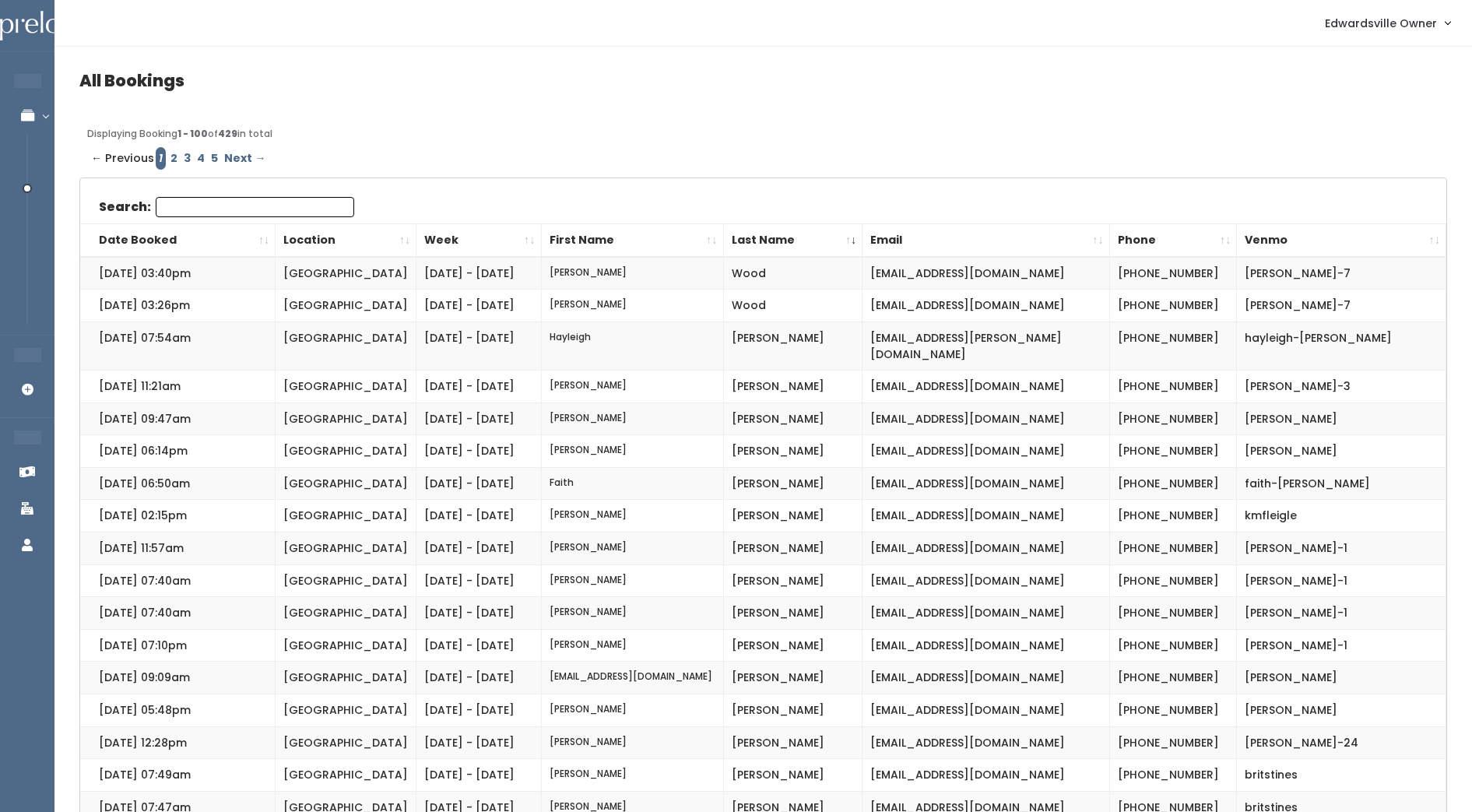
click at [567, 237] on th "First Name" at bounding box center [632, 240] width 182 height 34
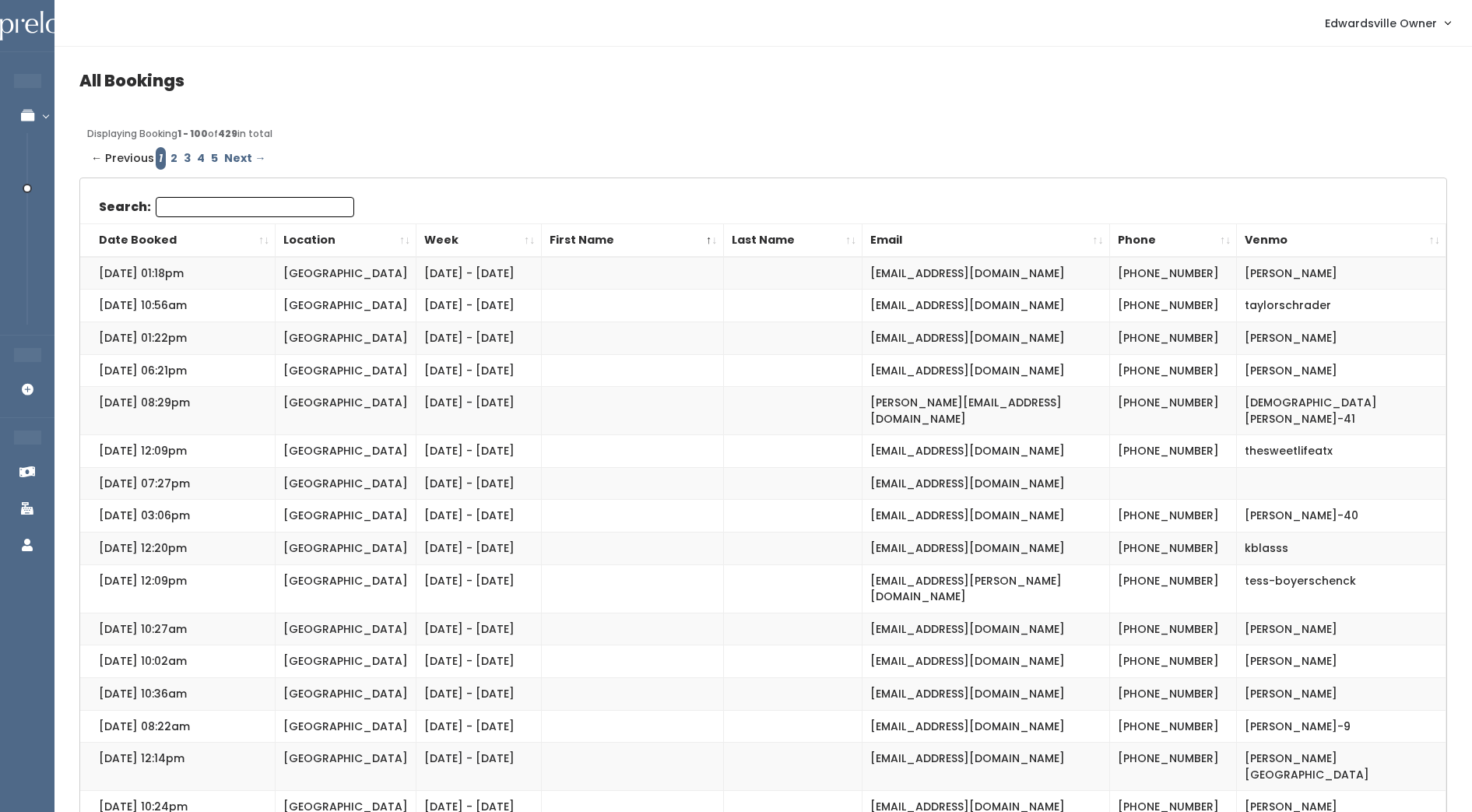
click at [567, 237] on th "First Name" at bounding box center [632, 240] width 182 height 34
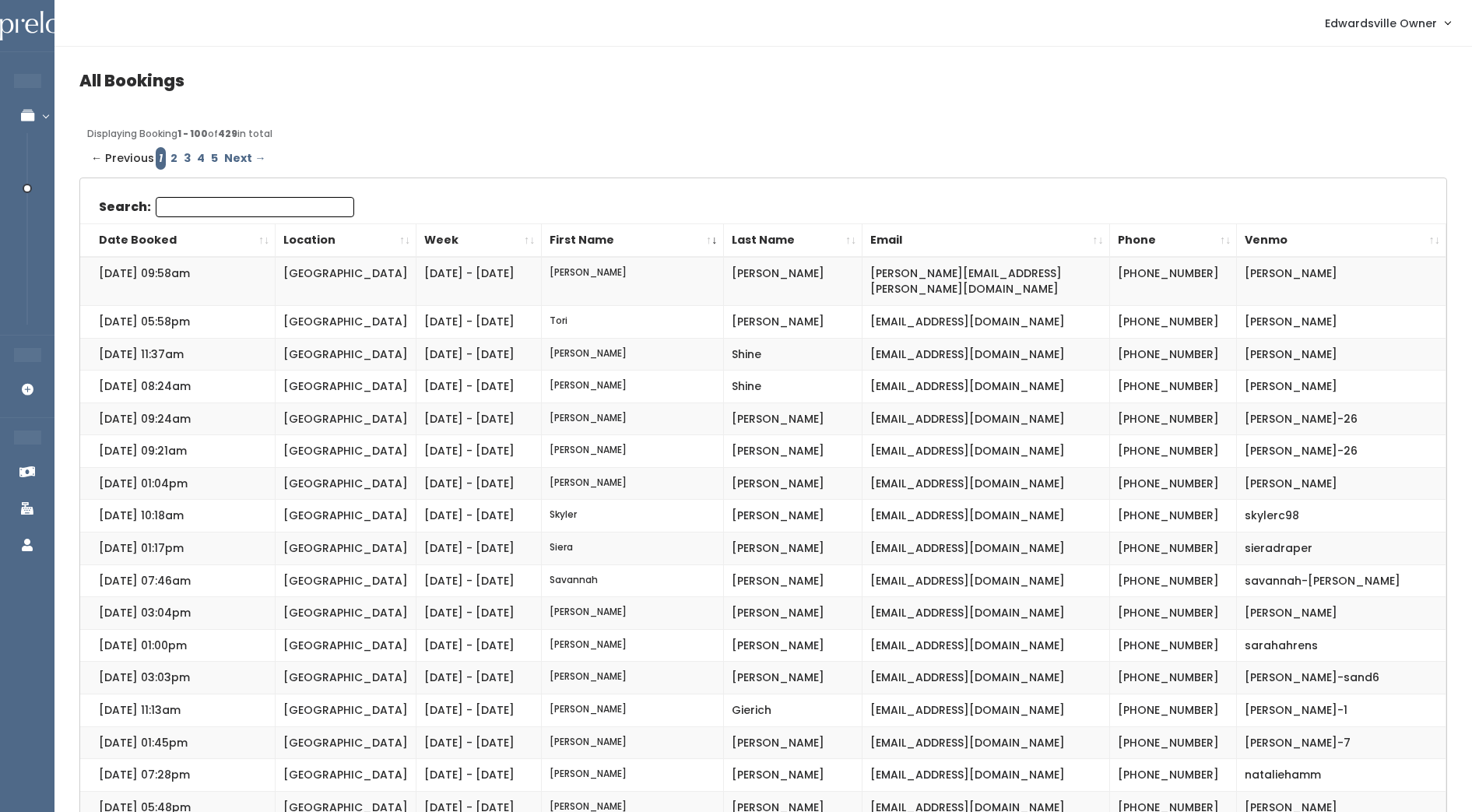
click at [567, 237] on th "First Name" at bounding box center [632, 240] width 182 height 34
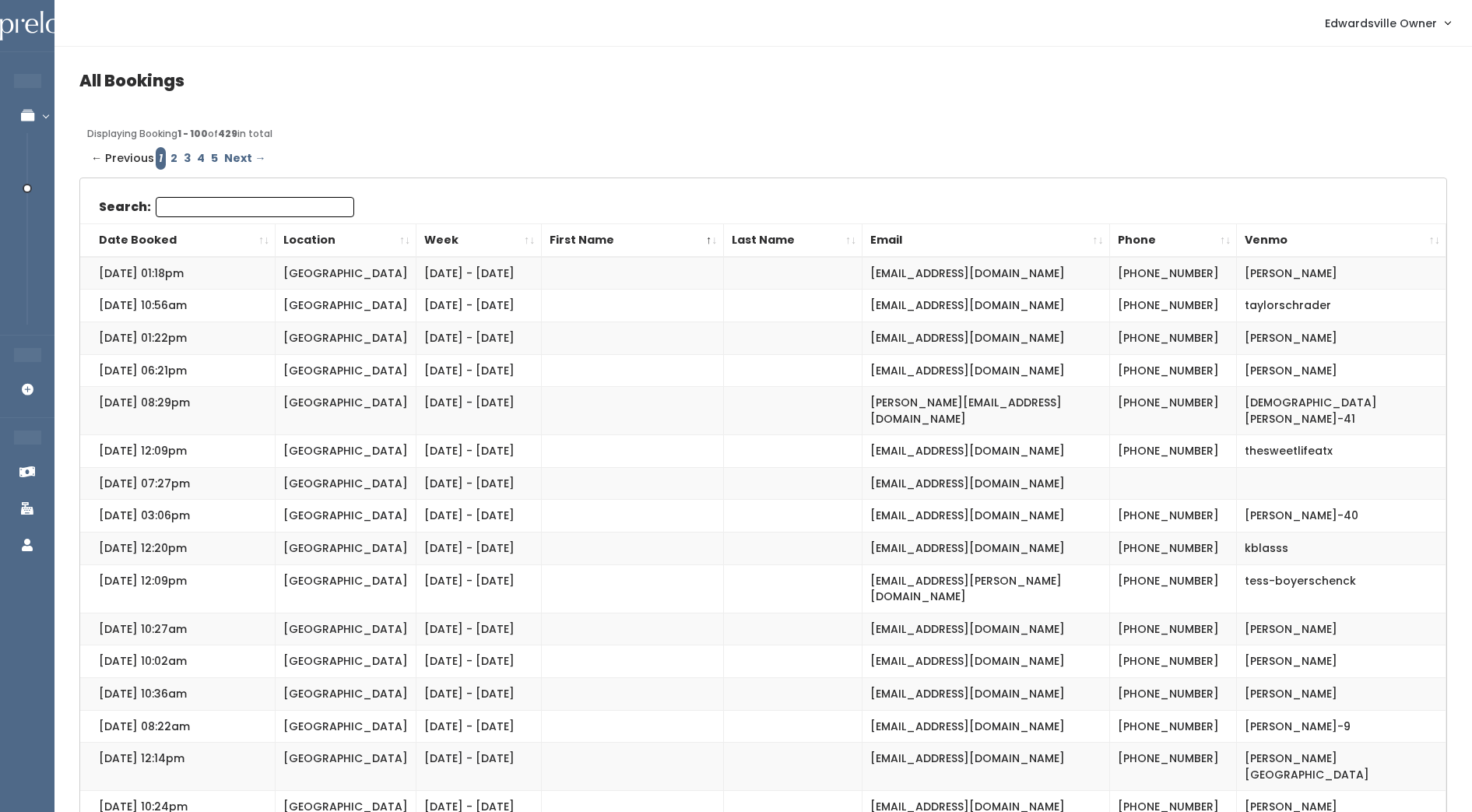
click at [567, 237] on th "First Name" at bounding box center [632, 240] width 182 height 34
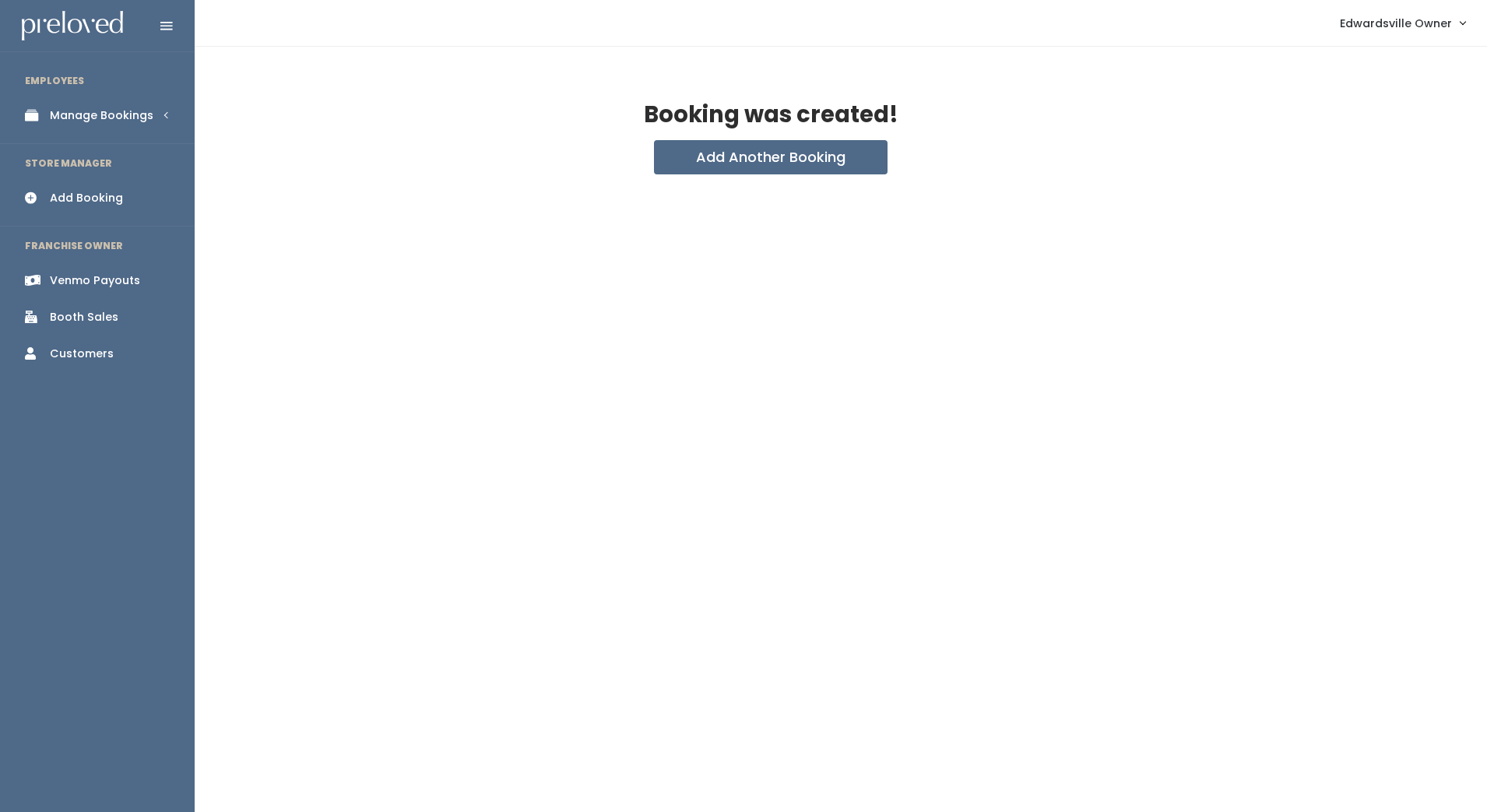
click at [117, 110] on div "Manage Bookings" at bounding box center [101, 115] width 104 height 16
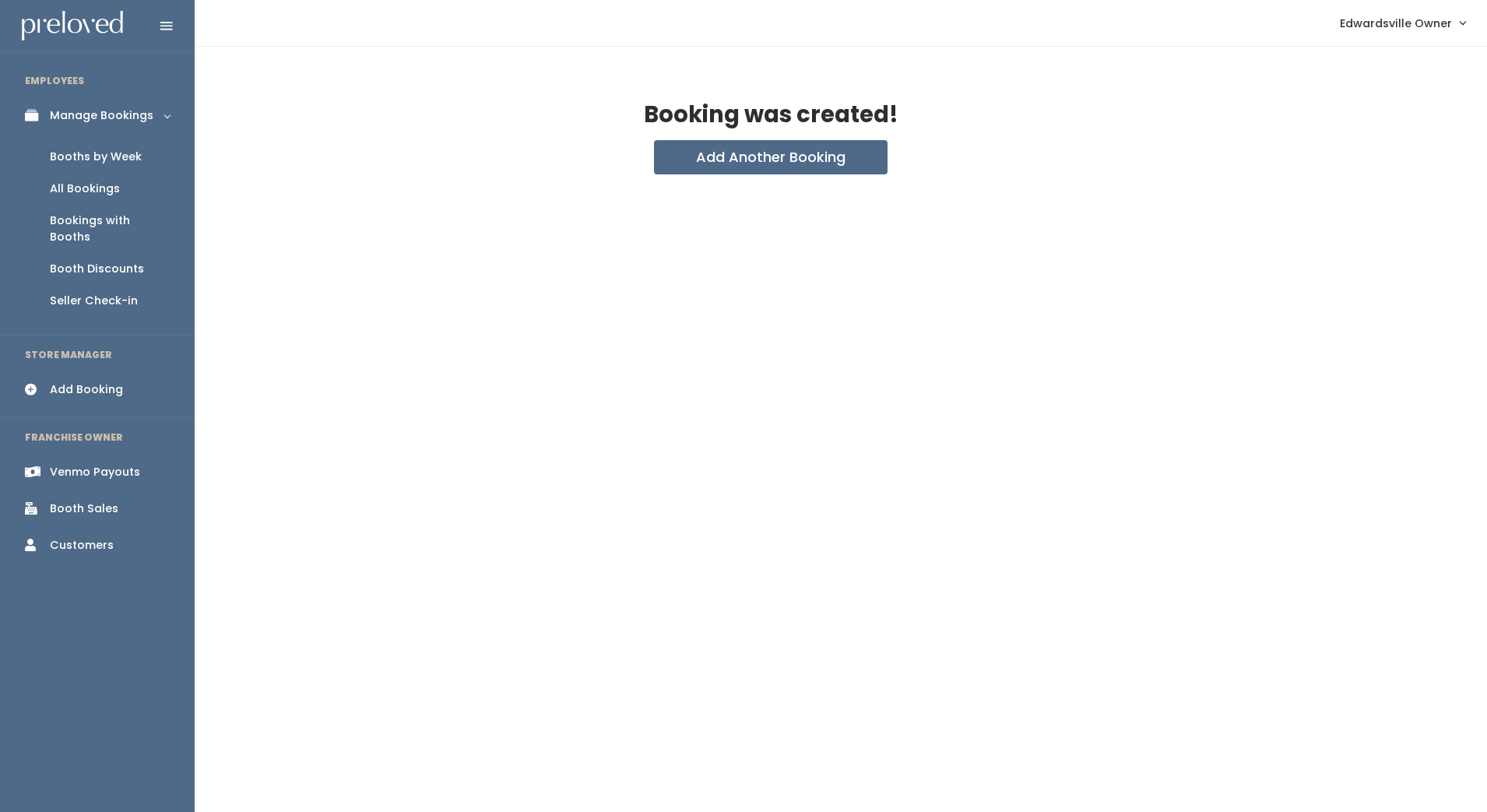
click at [111, 191] on div "All Bookings" at bounding box center [84, 189] width 70 height 16
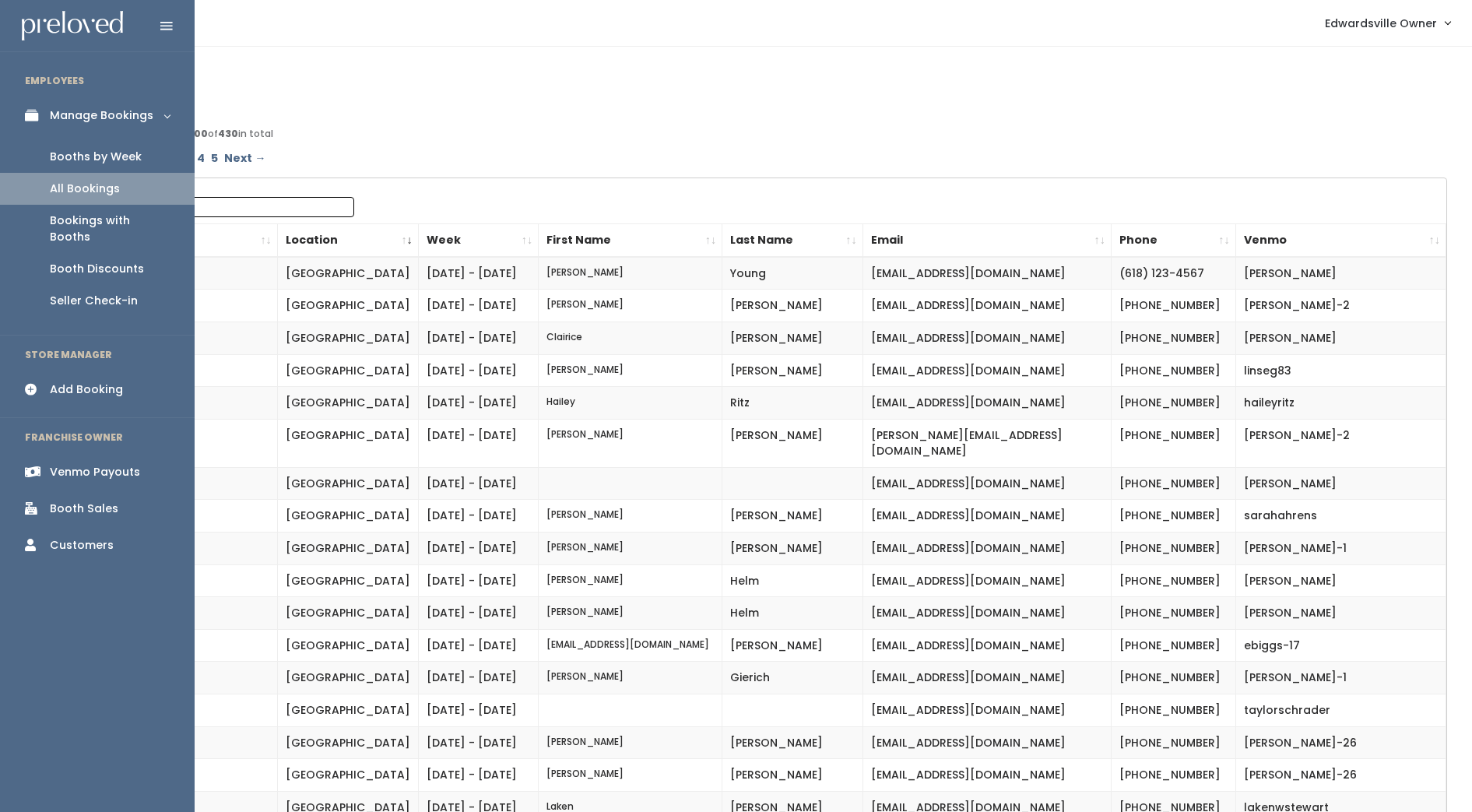
click at [56, 151] on div "Booths by Week" at bounding box center [96, 156] width 92 height 16
